Goal: Task Accomplishment & Management: Complete application form

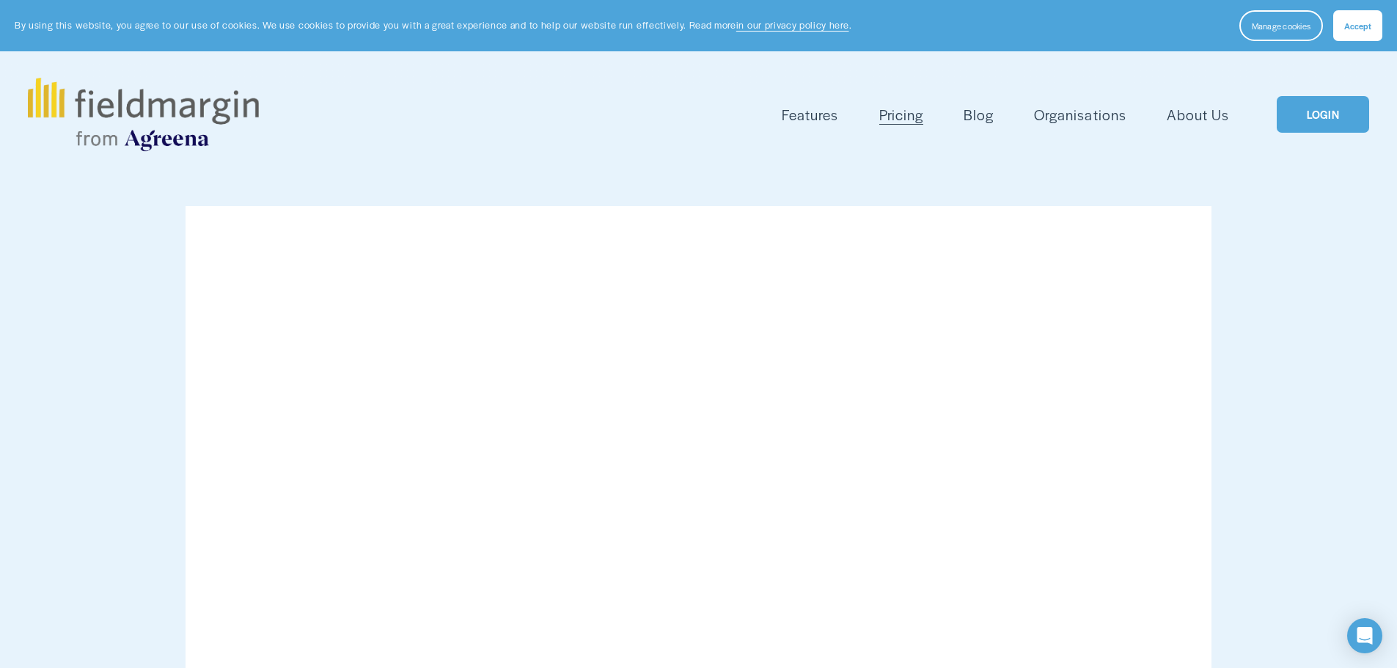
click at [1344, 114] on link "LOGIN" at bounding box center [1323, 114] width 92 height 37
click at [1352, 32] on button "Accept" at bounding box center [1357, 25] width 49 height 31
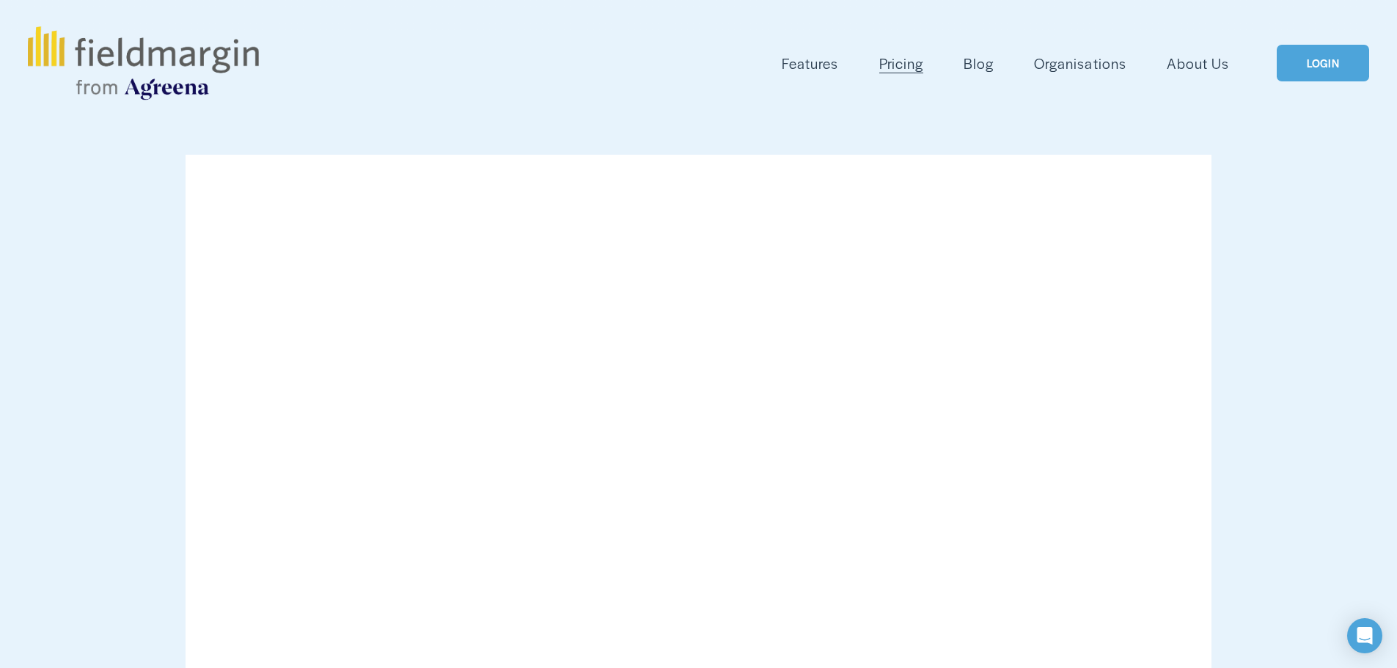
click at [1335, 68] on link "LOGIN" at bounding box center [1323, 63] width 92 height 37
